Goal: Navigation & Orientation: Find specific page/section

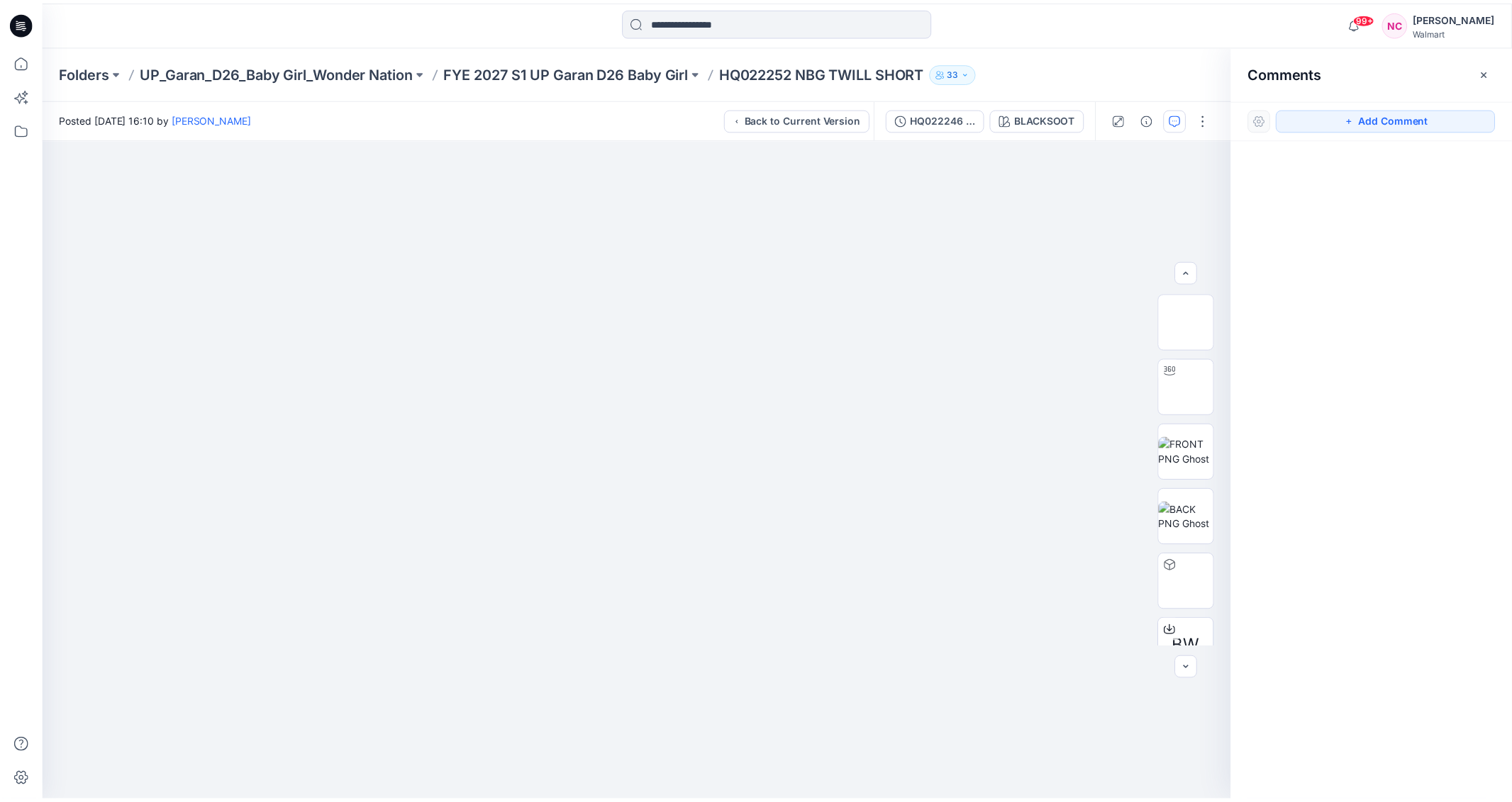
scroll to position [158, 0]
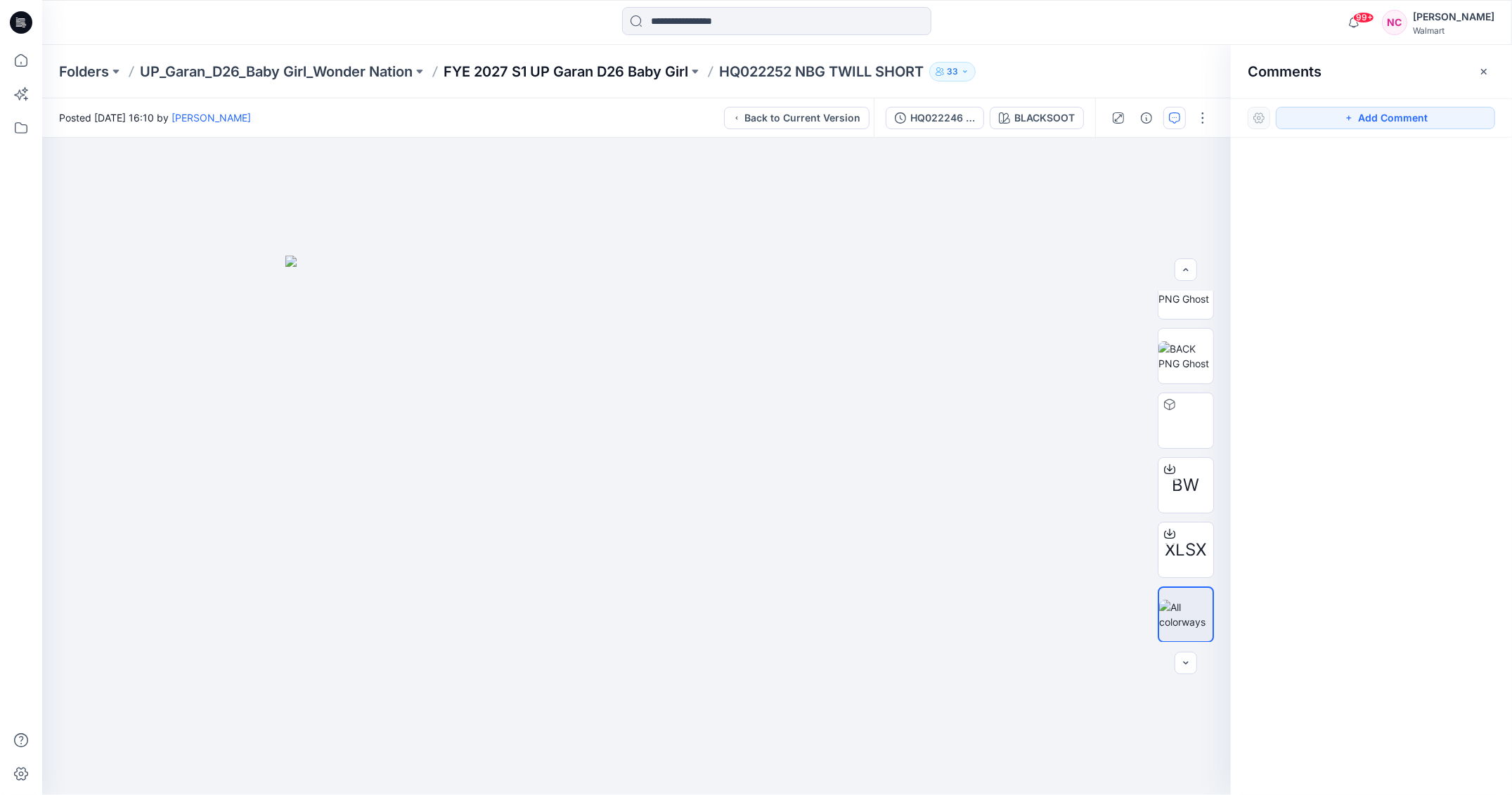
click at [613, 75] on p "FYE 2027 S1 UP Garan D26 Baby Girl" at bounding box center [565, 71] width 244 height 19
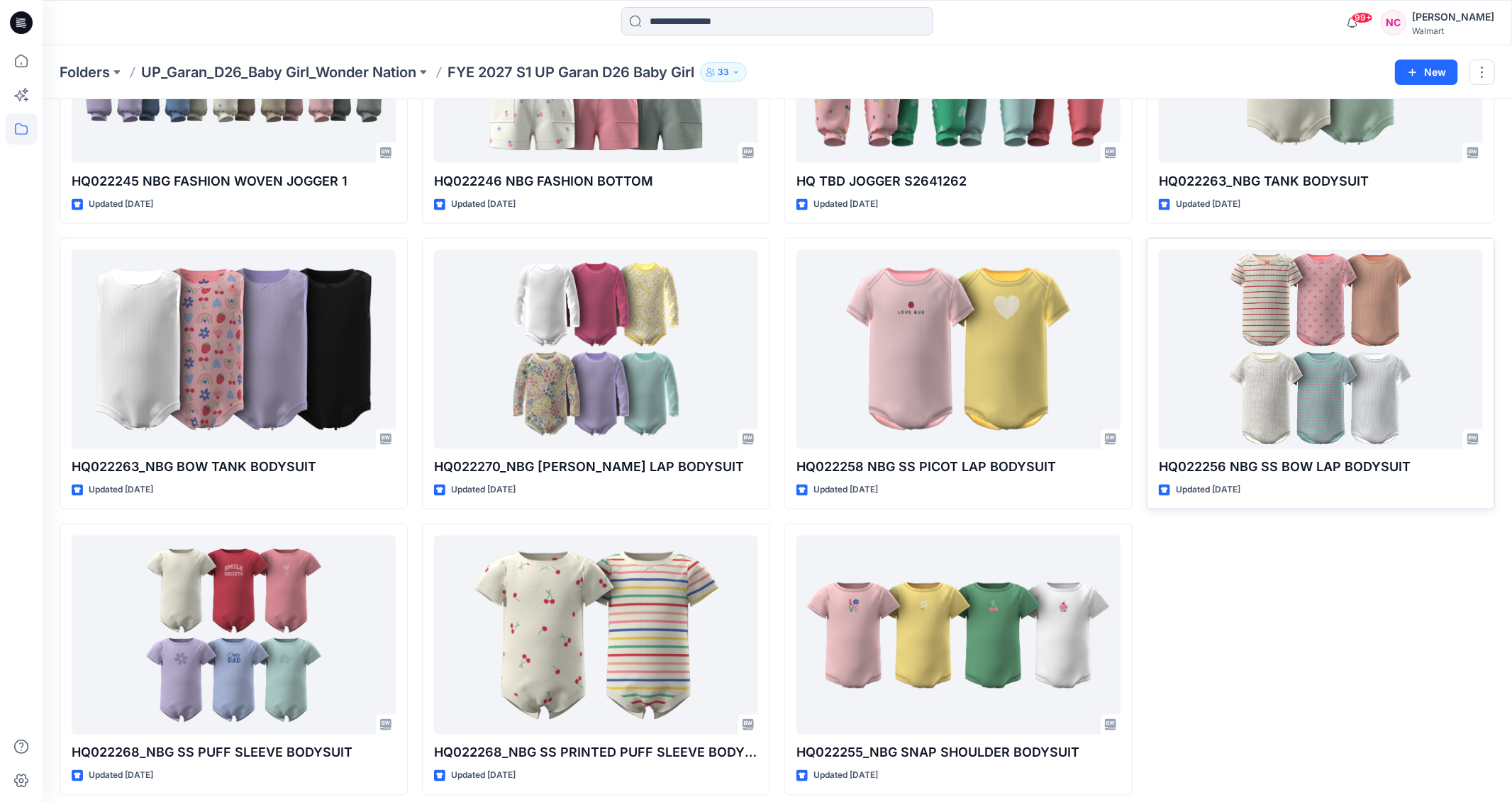
scroll to position [1072, 0]
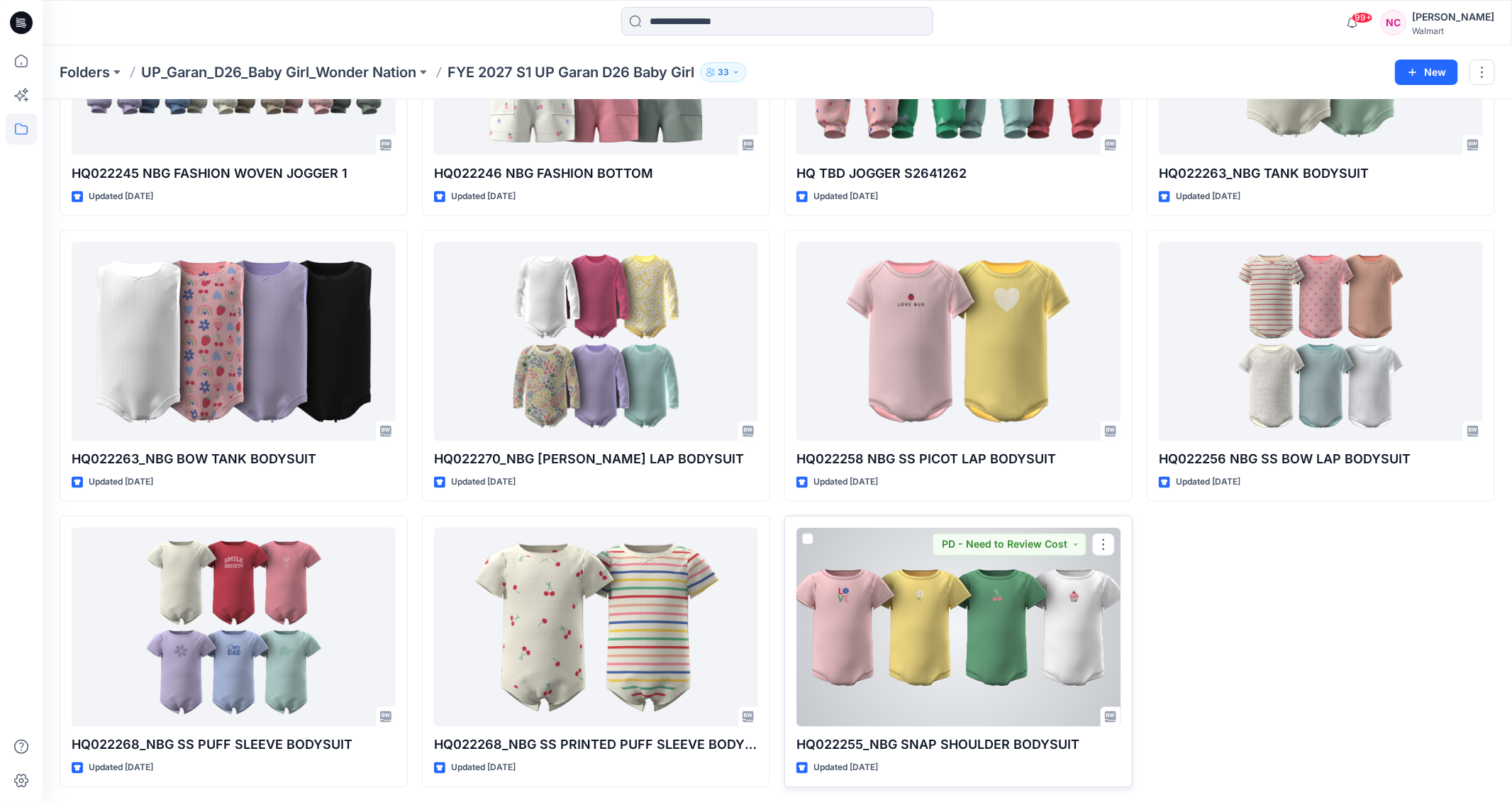
click at [915, 599] on div at bounding box center [958, 628] width 324 height 199
